Goal: Task Accomplishment & Management: Use online tool/utility

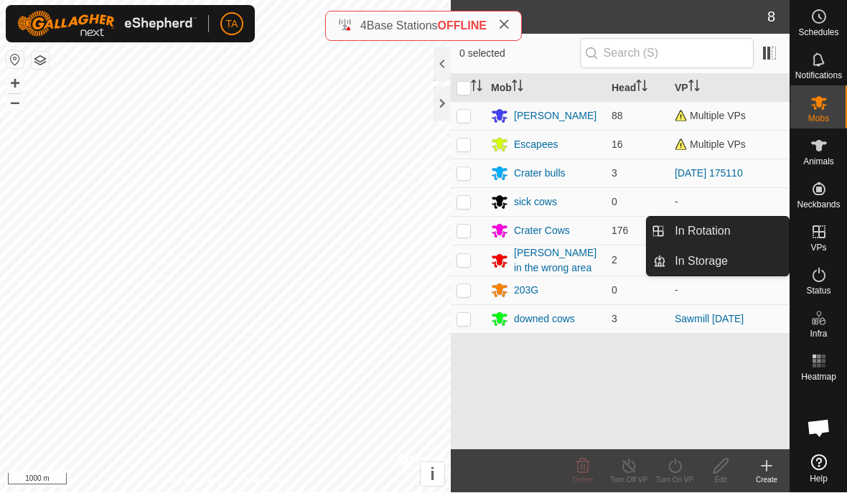
click at [710, 235] on span "In Rotation" at bounding box center [702, 231] width 55 height 17
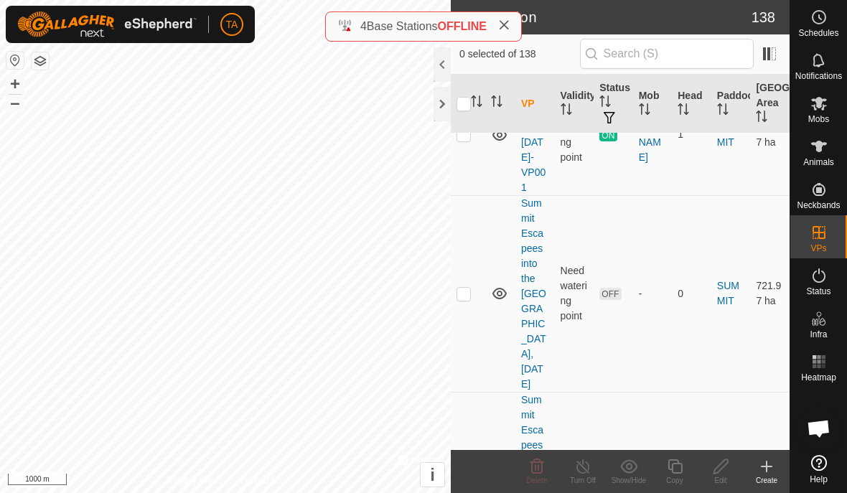
scroll to position [11473, 0]
click at [769, 472] on icon at bounding box center [766, 466] width 17 height 17
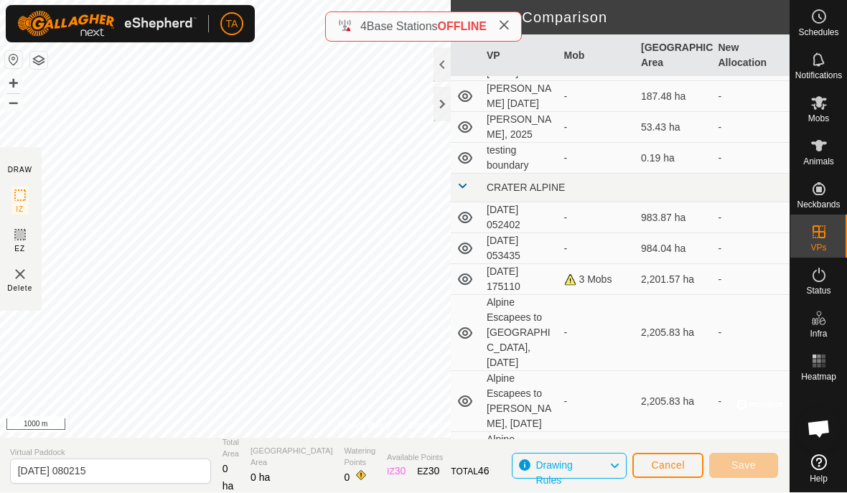
scroll to position [281, 0]
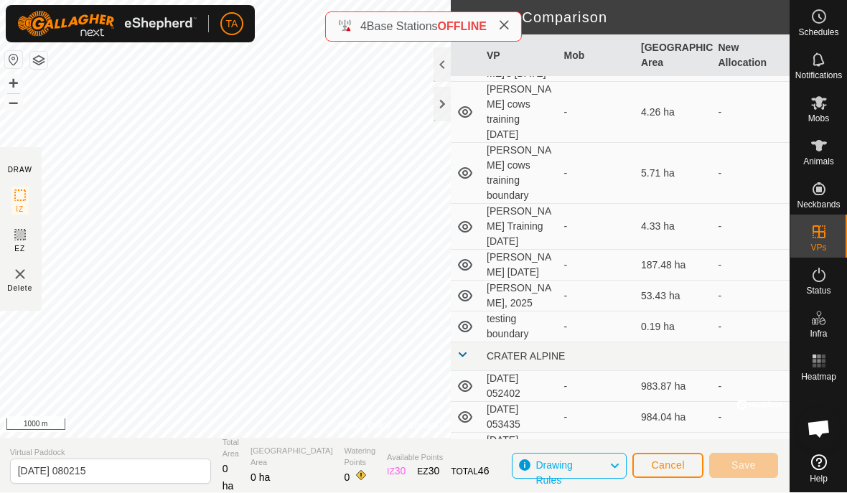
click at [665, 462] on span "Cancel" at bounding box center [668, 464] width 34 height 11
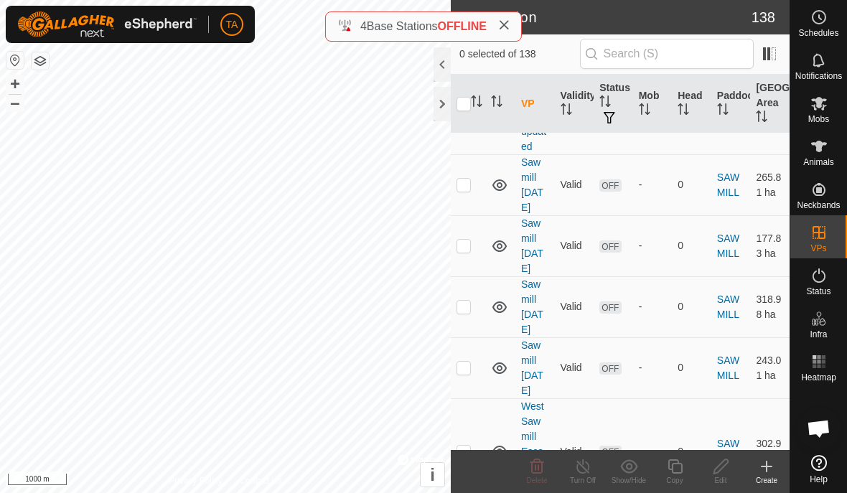
scroll to position [10830, 0]
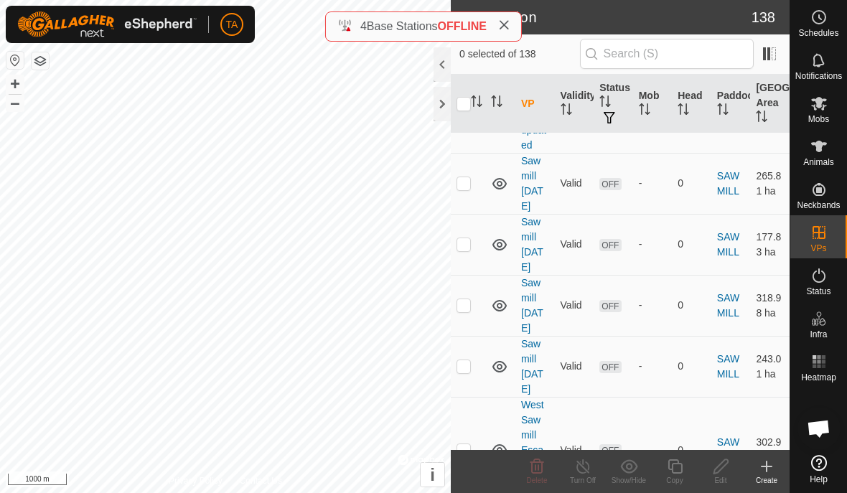
checkbox input "false"
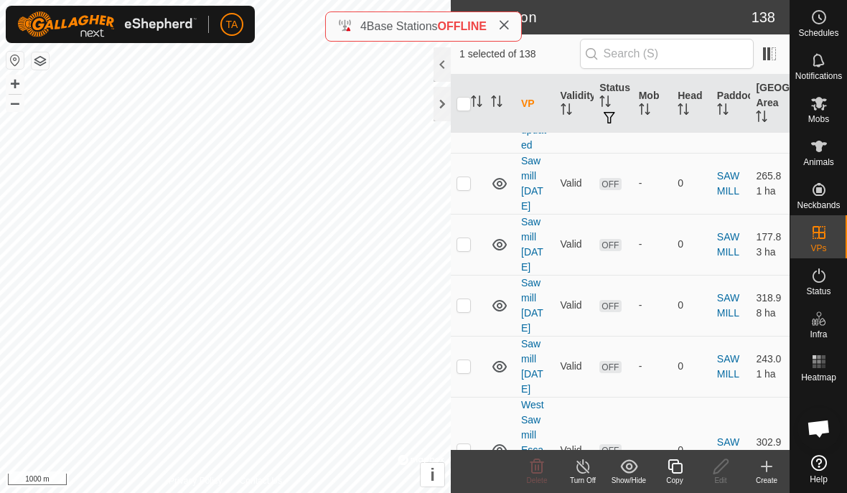
checkbox input "false"
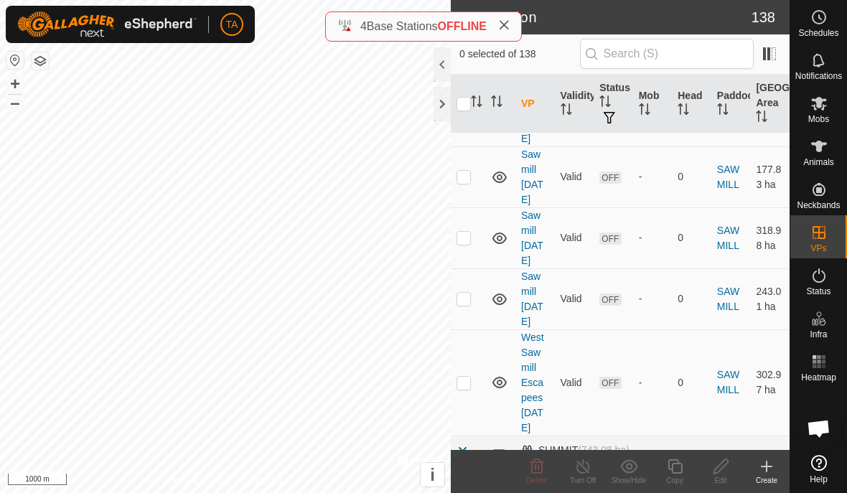
scroll to position [10895, 0]
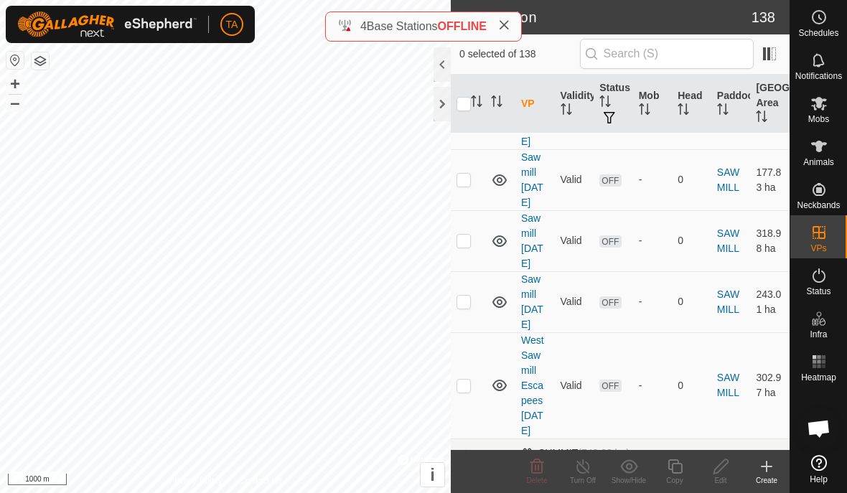
checkbox input "true"
click at [678, 470] on icon at bounding box center [675, 466] width 18 height 17
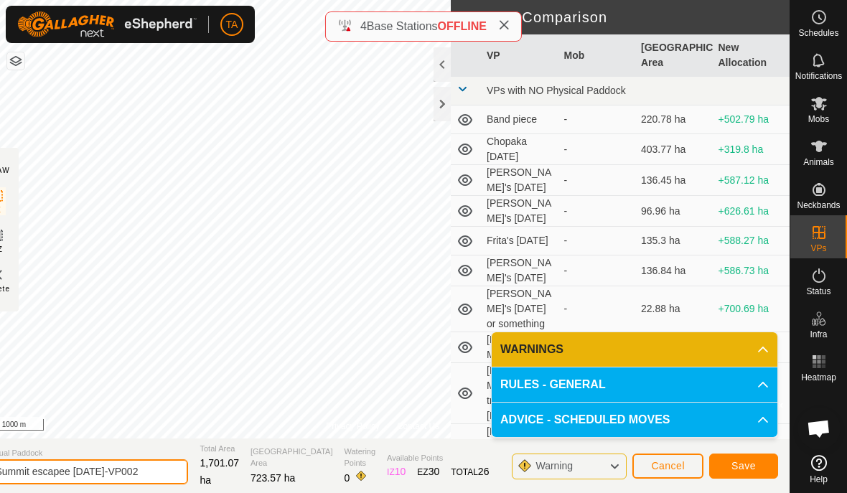
click at [147, 481] on input "Summit escapee [DATE]-VP002" at bounding box center [87, 471] width 201 height 25
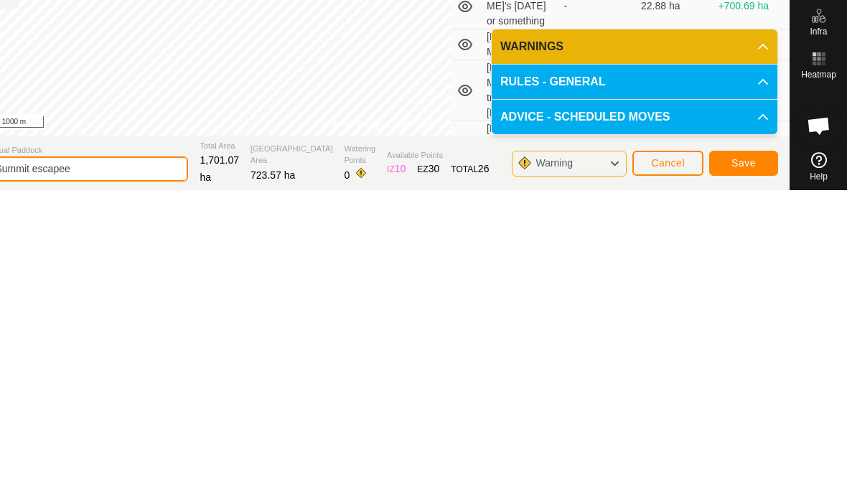
type input "Summit escape"
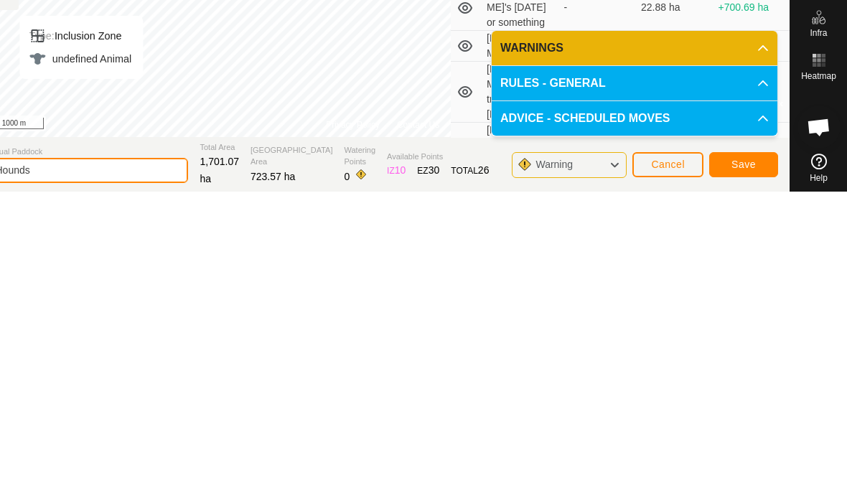
type input "Hounds"
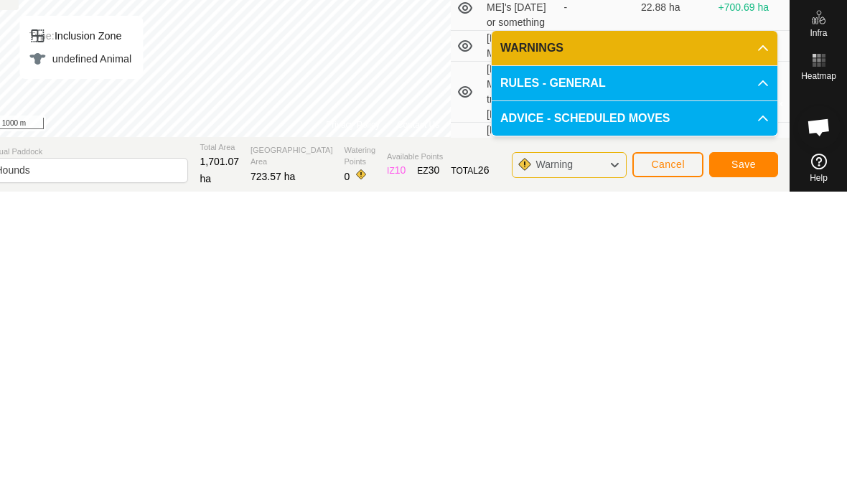
click at [755, 454] on button "Save" at bounding box center [743, 466] width 69 height 25
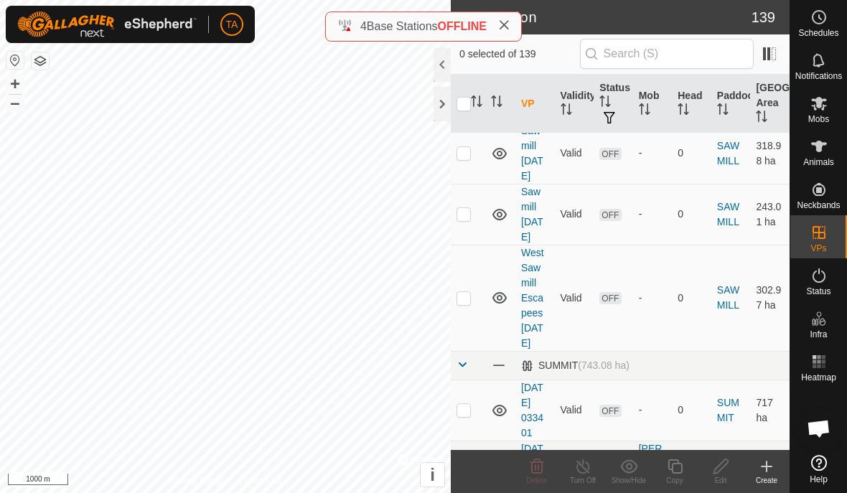
scroll to position [10981, 0]
checkbox input "true"
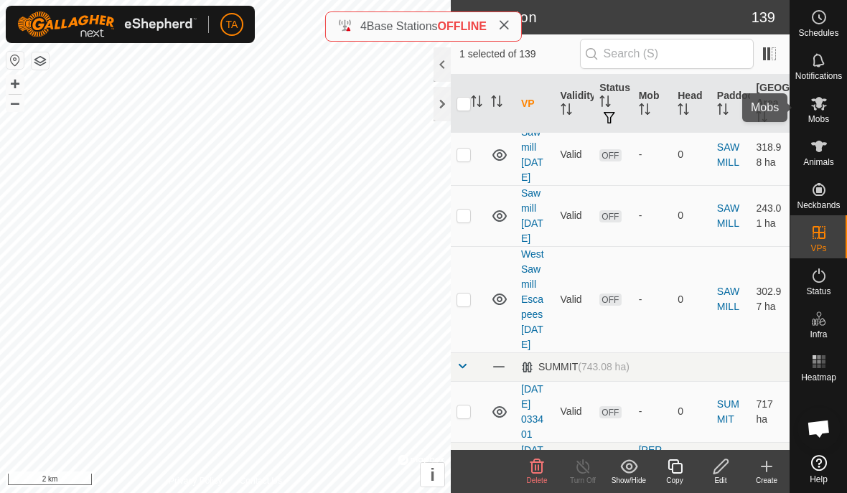
click at [824, 116] on span "Mobs" at bounding box center [818, 119] width 21 height 9
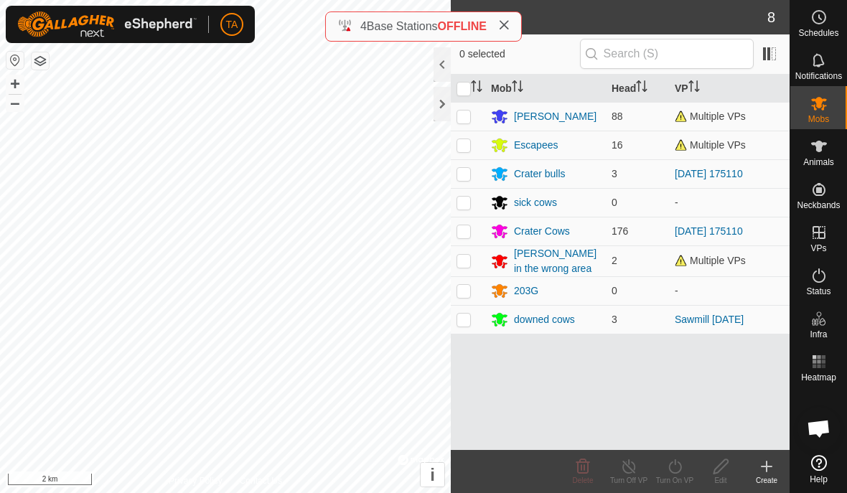
click at [465, 121] on p-checkbox at bounding box center [464, 116] width 14 height 11
checkbox input "true"
click at [675, 468] on icon at bounding box center [675, 466] width 18 height 17
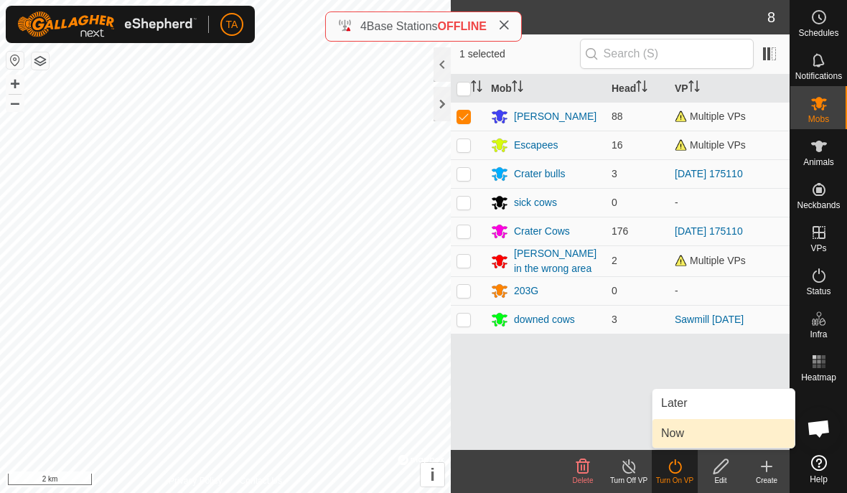
click at [700, 436] on link "Now" at bounding box center [724, 433] width 142 height 29
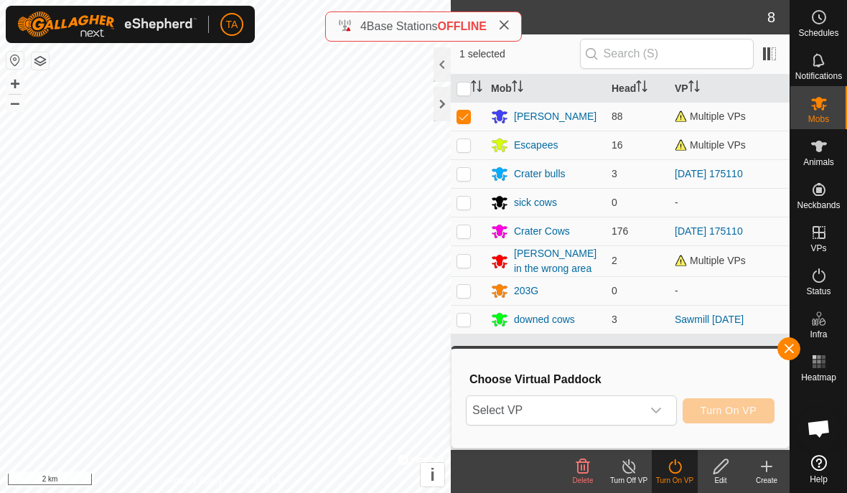
click at [574, 418] on span "Select VP" at bounding box center [554, 410] width 175 height 29
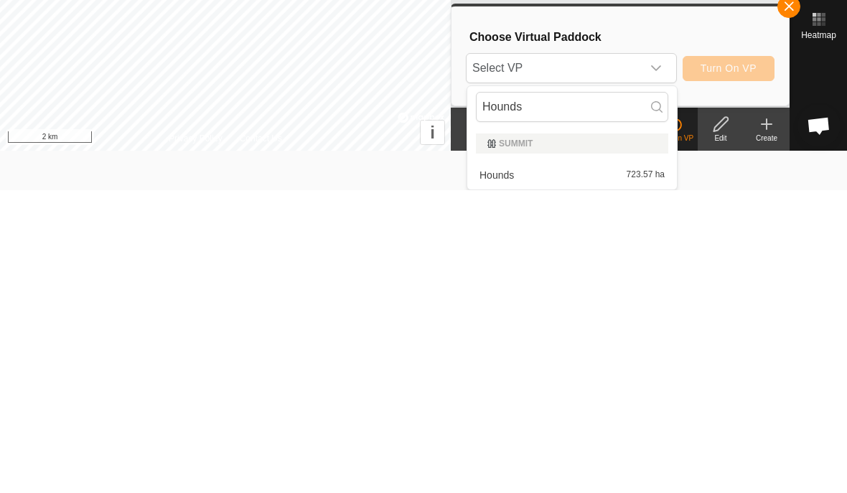
scroll to position [39, 0]
type input "Hounds"
click at [645, 473] on span "723.57 ha" at bounding box center [646, 478] width 38 height 10
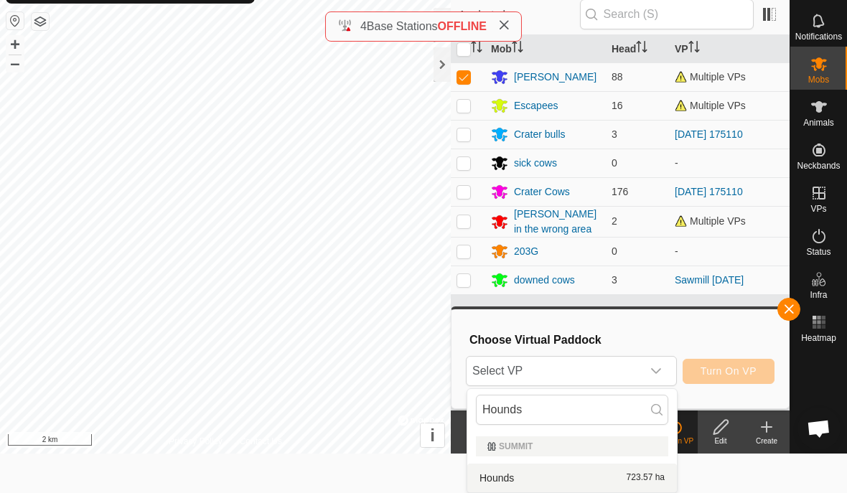
scroll to position [0, 0]
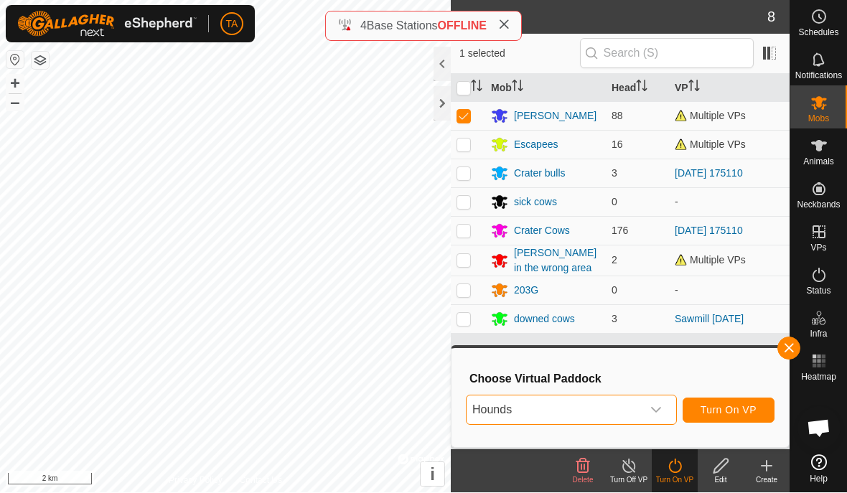
click at [739, 421] on button "Turn On VP" at bounding box center [729, 410] width 92 height 25
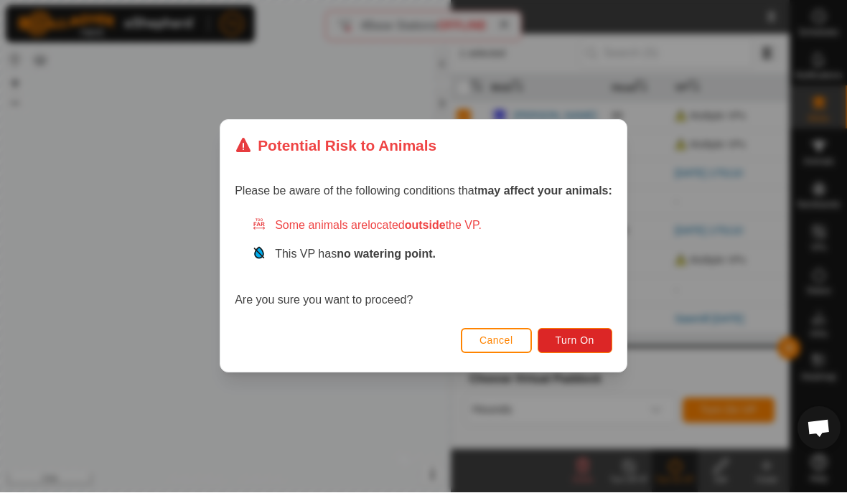
click at [581, 343] on span "Turn On" at bounding box center [575, 340] width 39 height 11
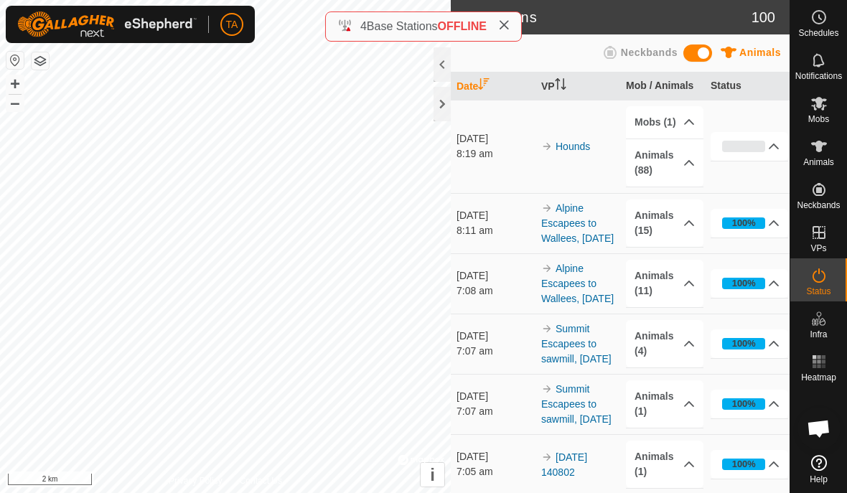
click at [444, 104] on div at bounding box center [442, 104] width 17 height 34
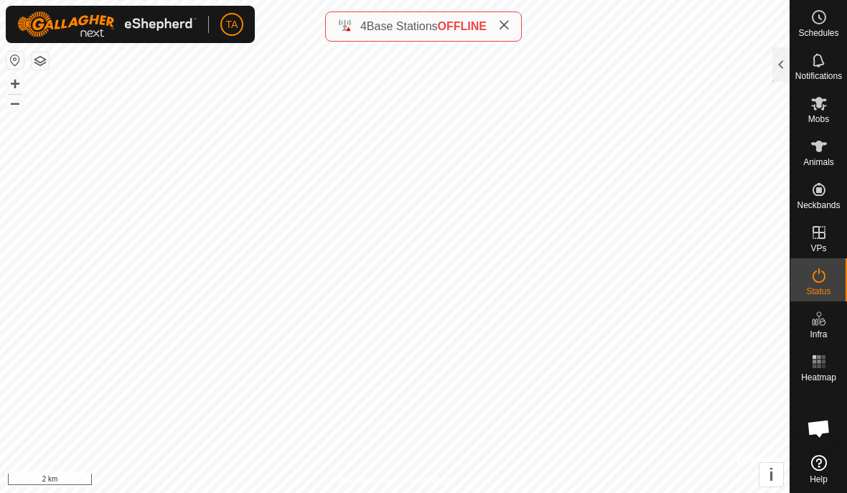
click at [510, 27] on icon at bounding box center [503, 24] width 11 height 11
